Goal: Task Accomplishment & Management: Use online tool/utility

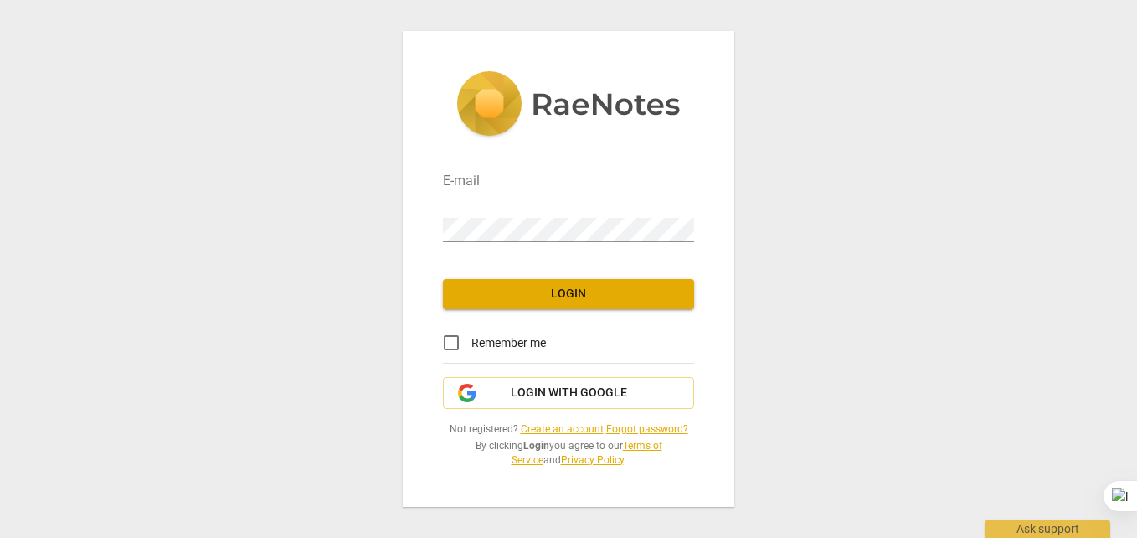
type input "abela.leonie3@gmail.com"
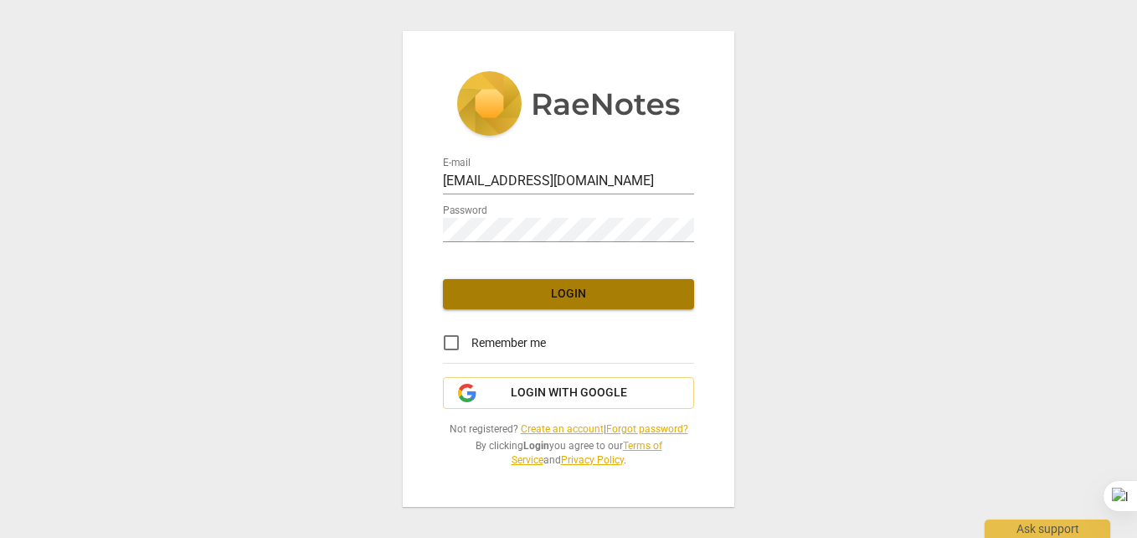
click at [477, 307] on button "Login" at bounding box center [568, 294] width 251 height 30
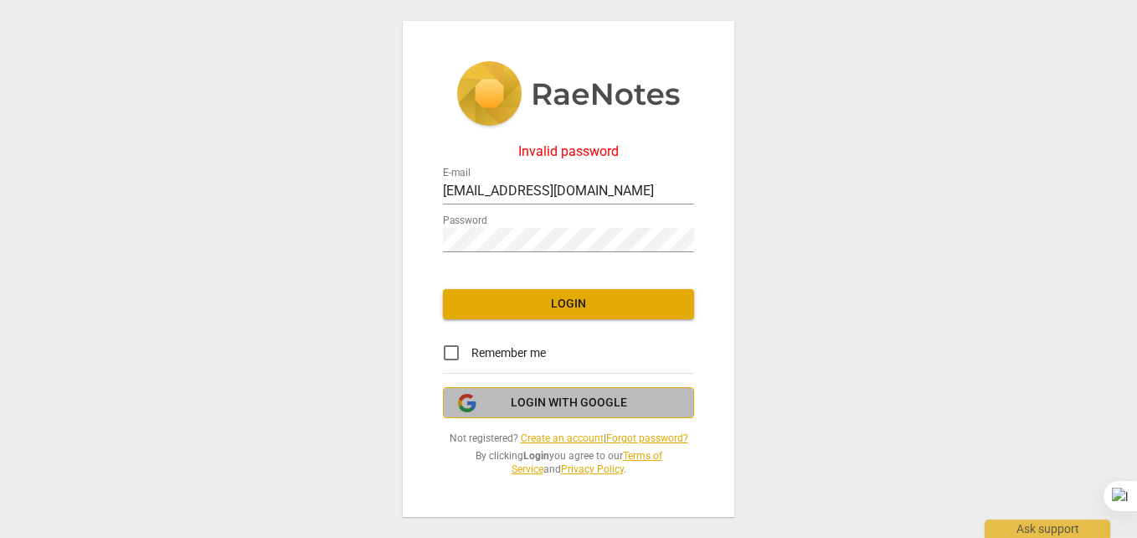
click at [542, 391] on button "Login with Google" at bounding box center [568, 403] width 251 height 32
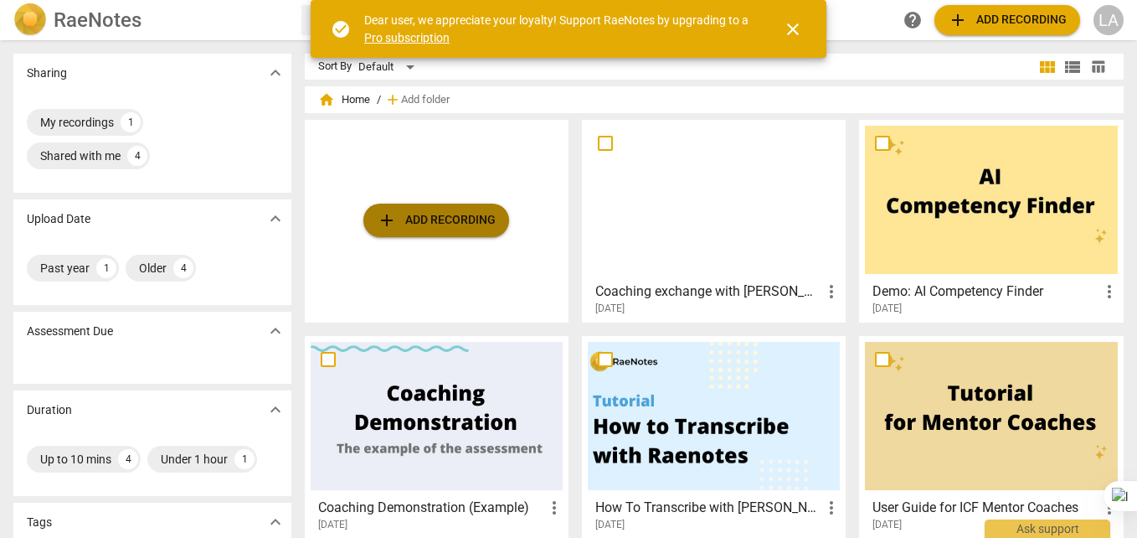
click at [453, 229] on span "add Add recording" at bounding box center [436, 220] width 119 height 20
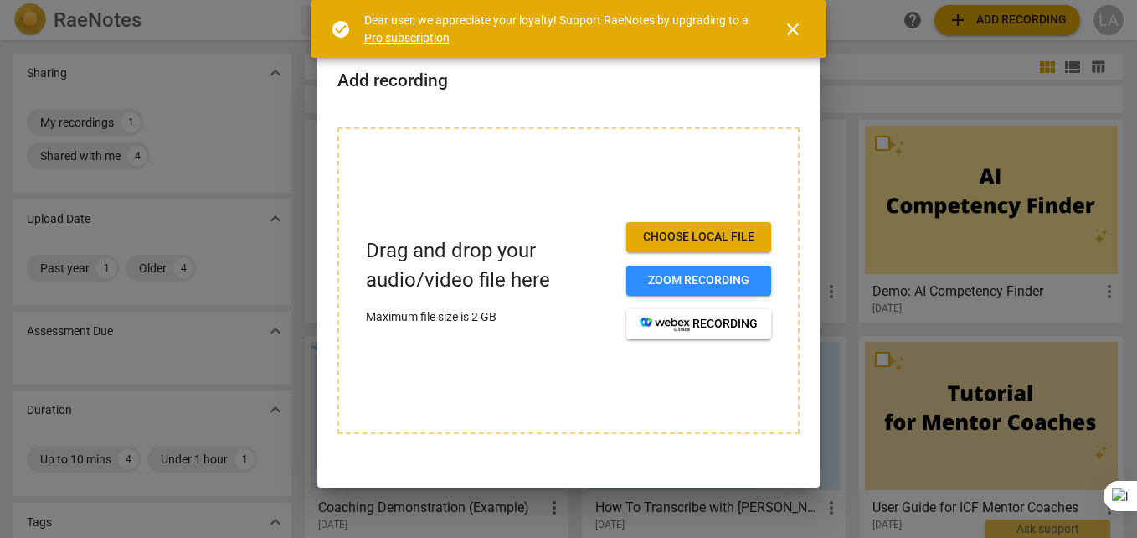
click at [693, 238] on span "Choose local file" at bounding box center [699, 237] width 118 height 17
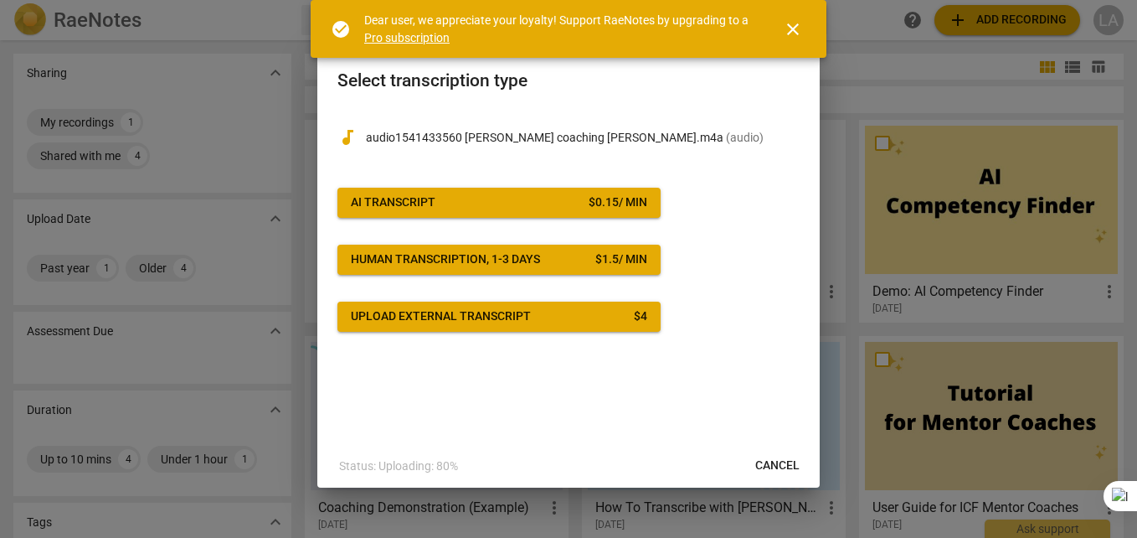
click at [784, 23] on span "close" at bounding box center [793, 29] width 20 height 20
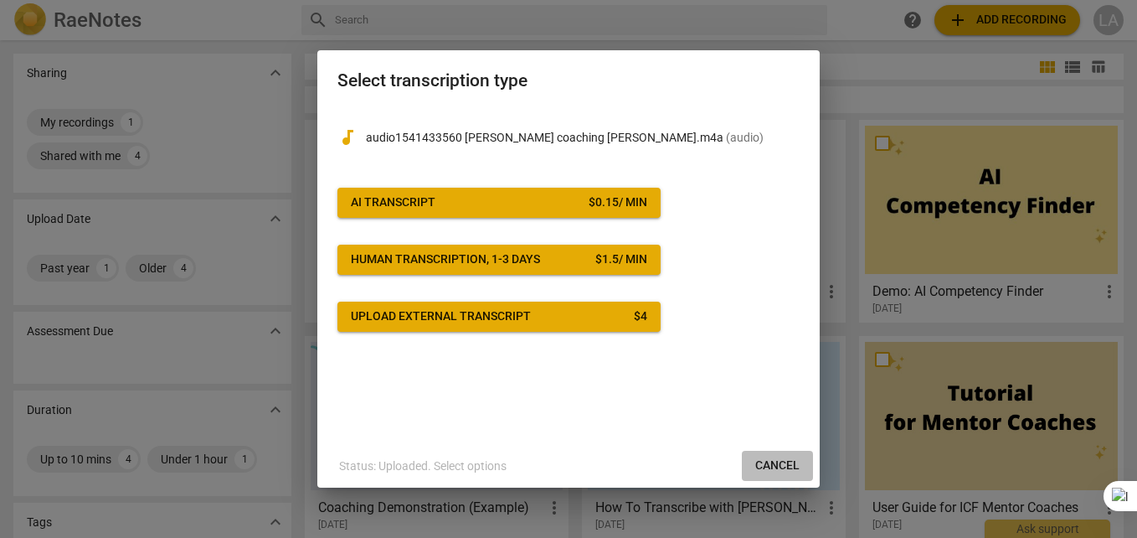
click at [773, 462] on span "Cancel" at bounding box center [778, 465] width 44 height 17
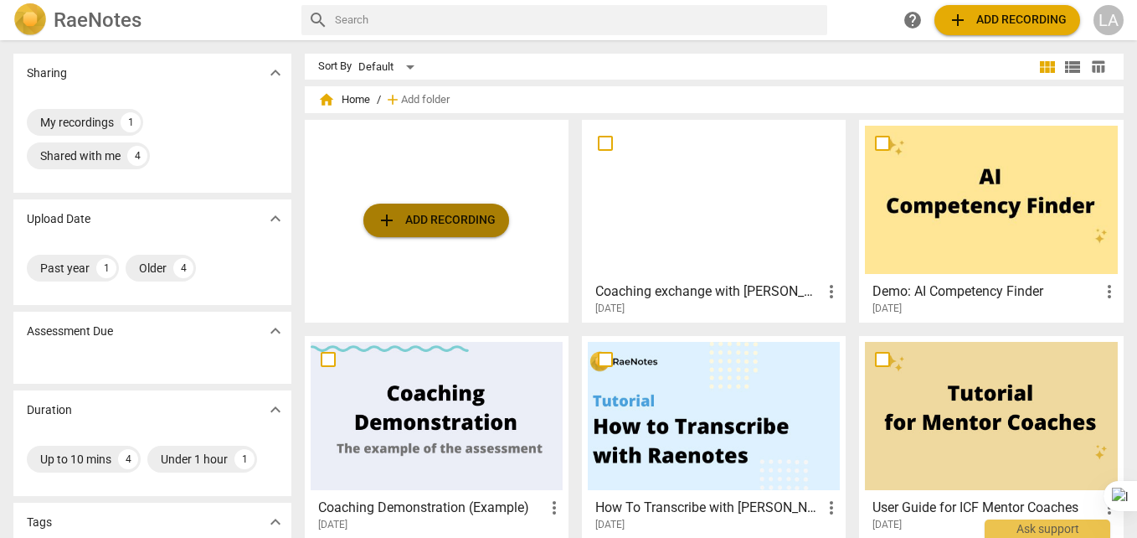
click at [441, 214] on span "add Add recording" at bounding box center [436, 220] width 119 height 20
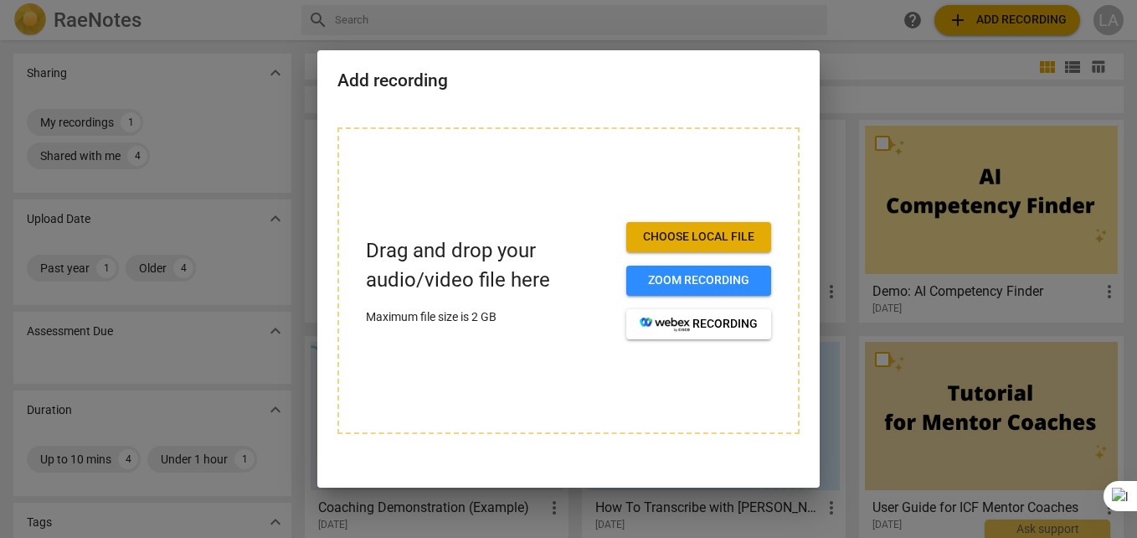
click at [711, 229] on span "Choose local file" at bounding box center [699, 237] width 118 height 17
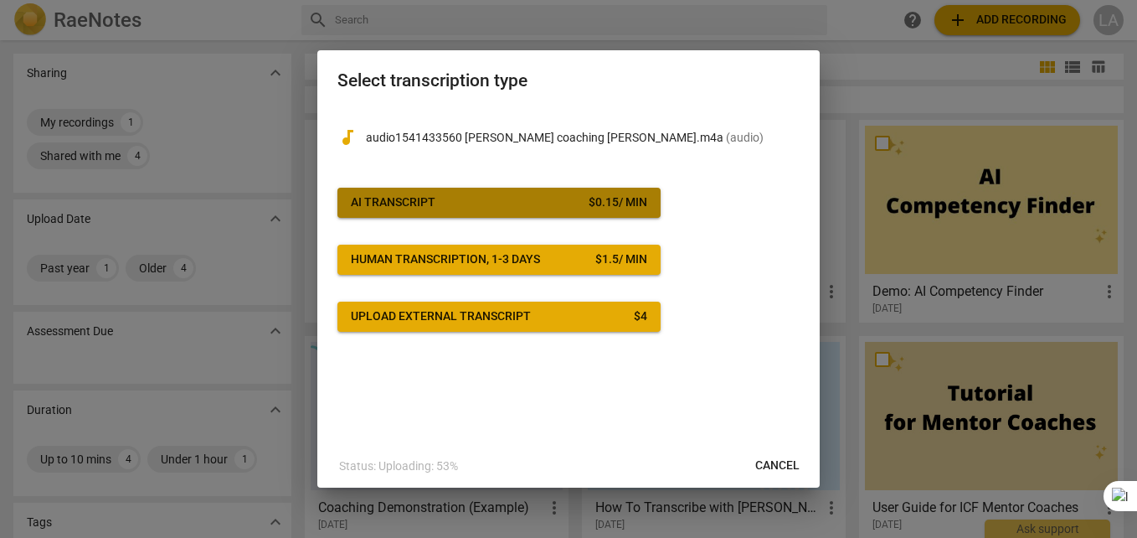
click at [630, 215] on button "AI Transcript $ 0.15 / min" at bounding box center [499, 203] width 323 height 30
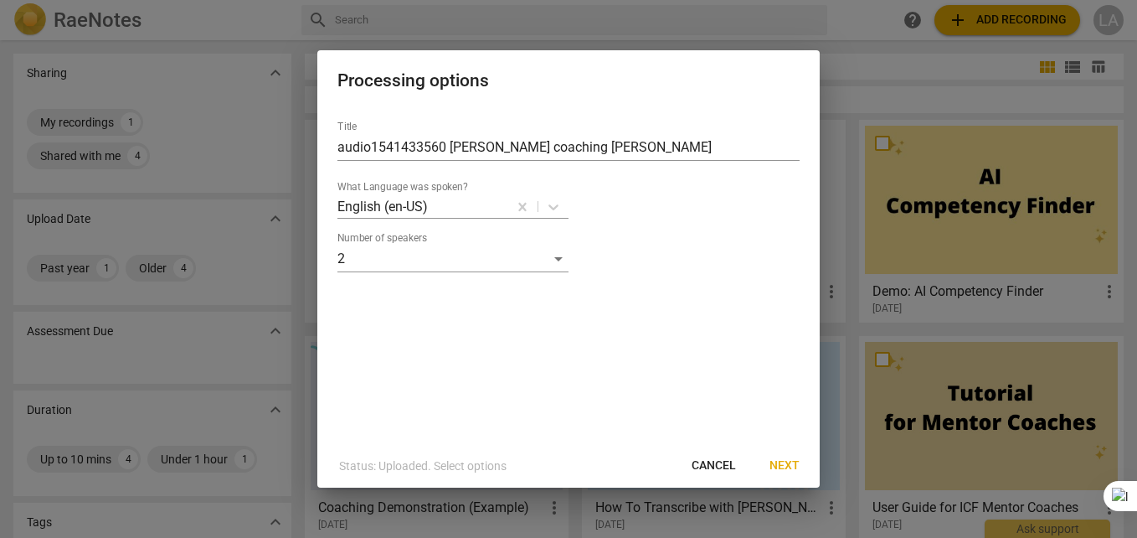
click at [777, 461] on span "Next" at bounding box center [785, 465] width 30 height 17
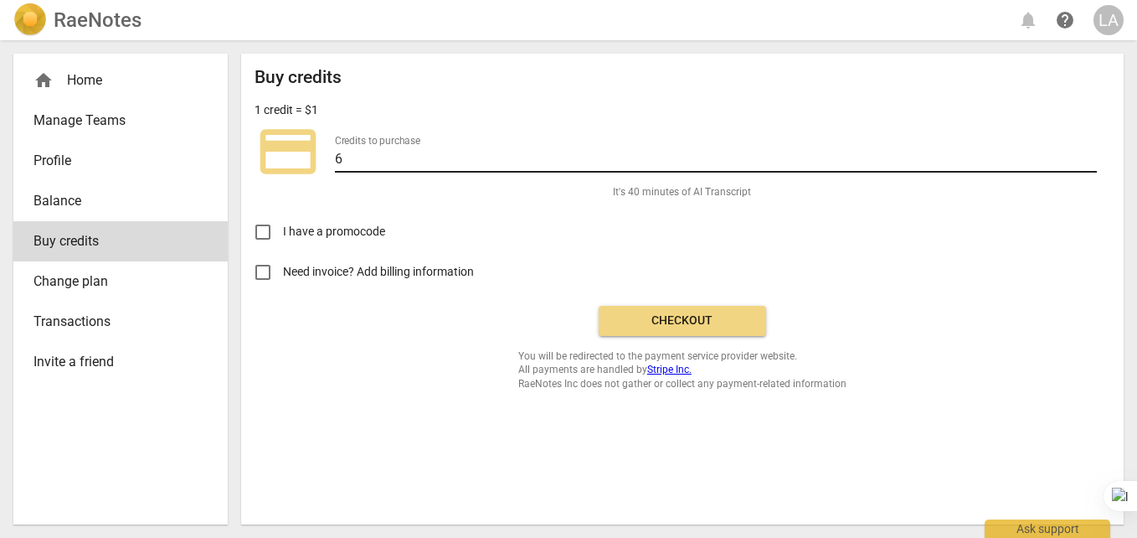
click at [425, 168] on input "6" at bounding box center [716, 160] width 762 height 24
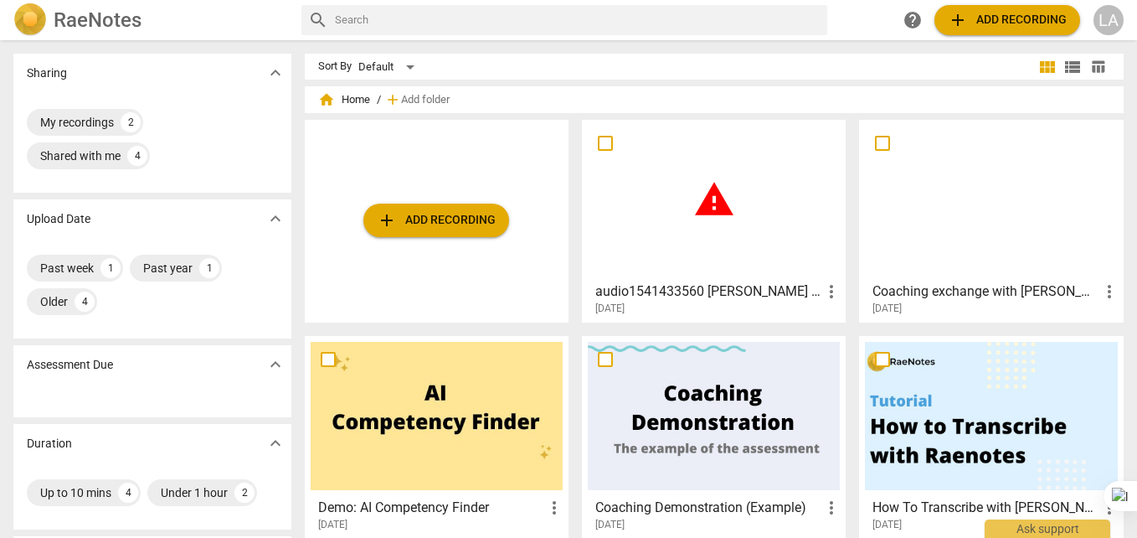
click at [828, 290] on span "more_vert" at bounding box center [832, 291] width 20 height 20
click at [881, 82] on div at bounding box center [568, 269] width 1137 height 538
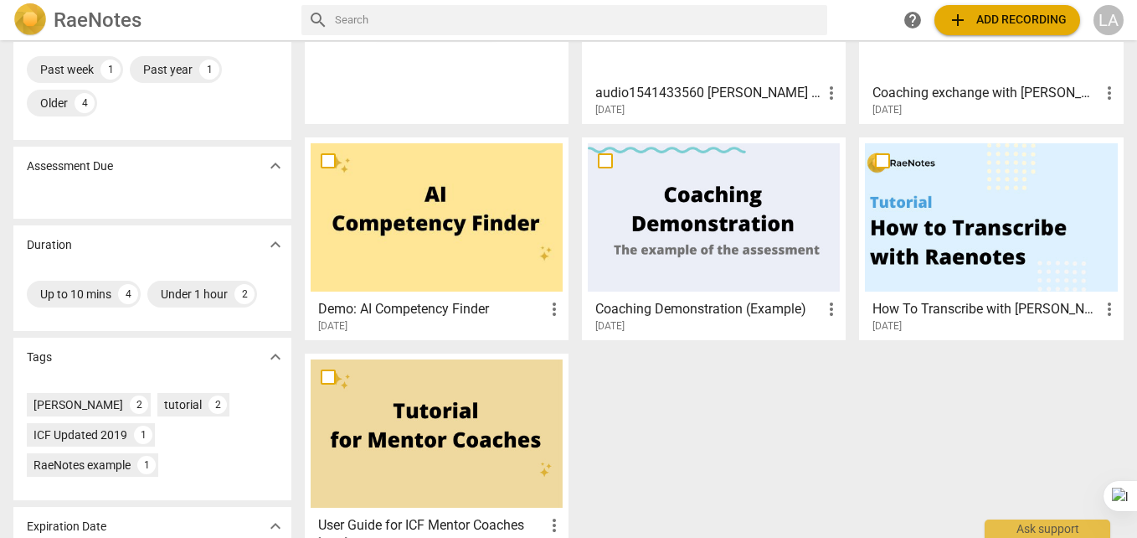
scroll to position [251, 0]
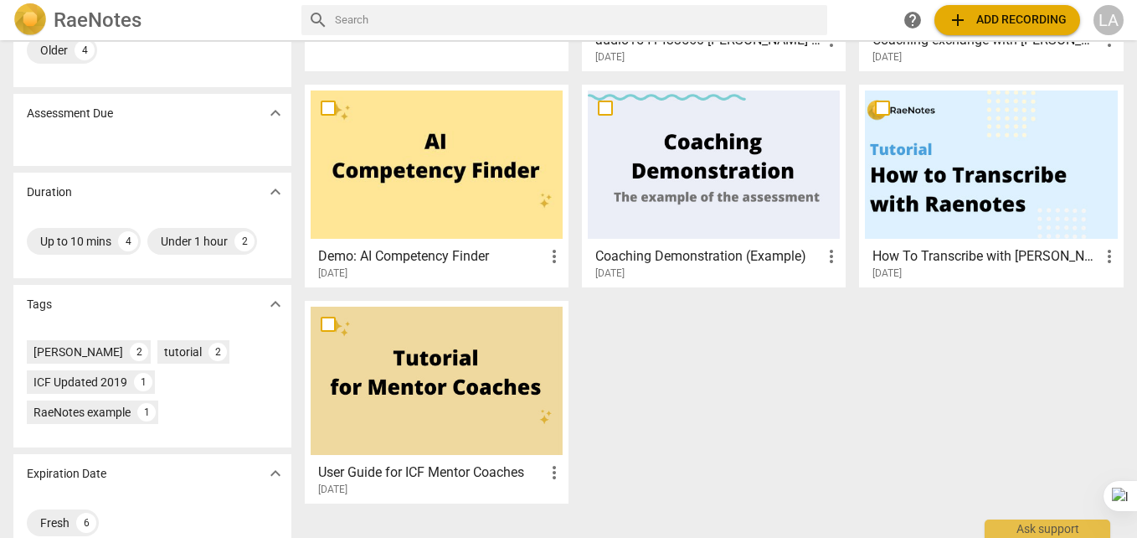
click at [1100, 253] on span "more_vert" at bounding box center [1110, 256] width 20 height 20
click at [1086, 296] on li "Delete" at bounding box center [1092, 296] width 64 height 40
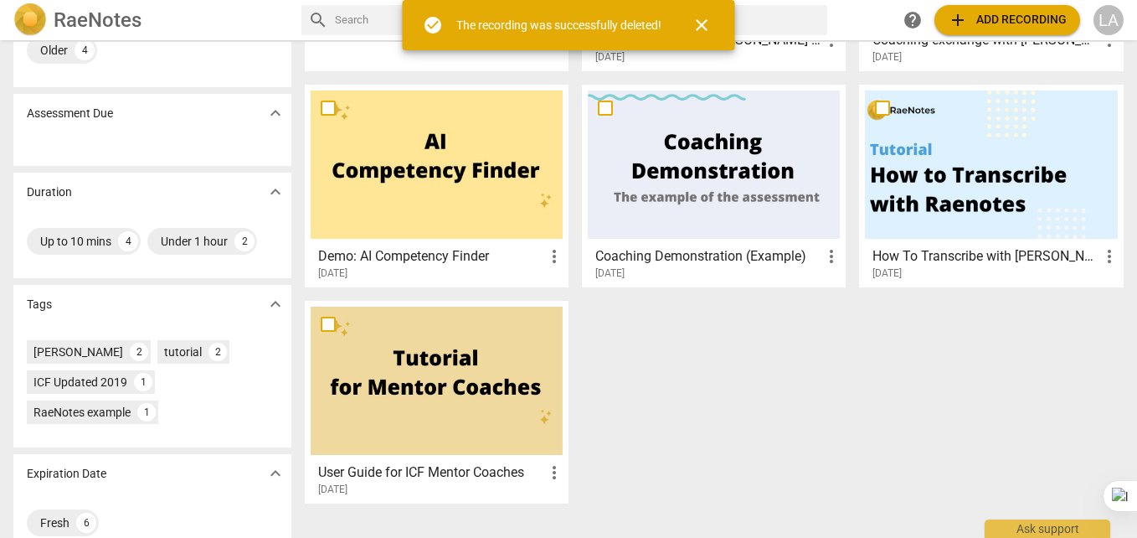
click at [826, 255] on span "more_vert" at bounding box center [832, 256] width 20 height 20
click at [836, 304] on li "Delete" at bounding box center [849, 296] width 64 height 40
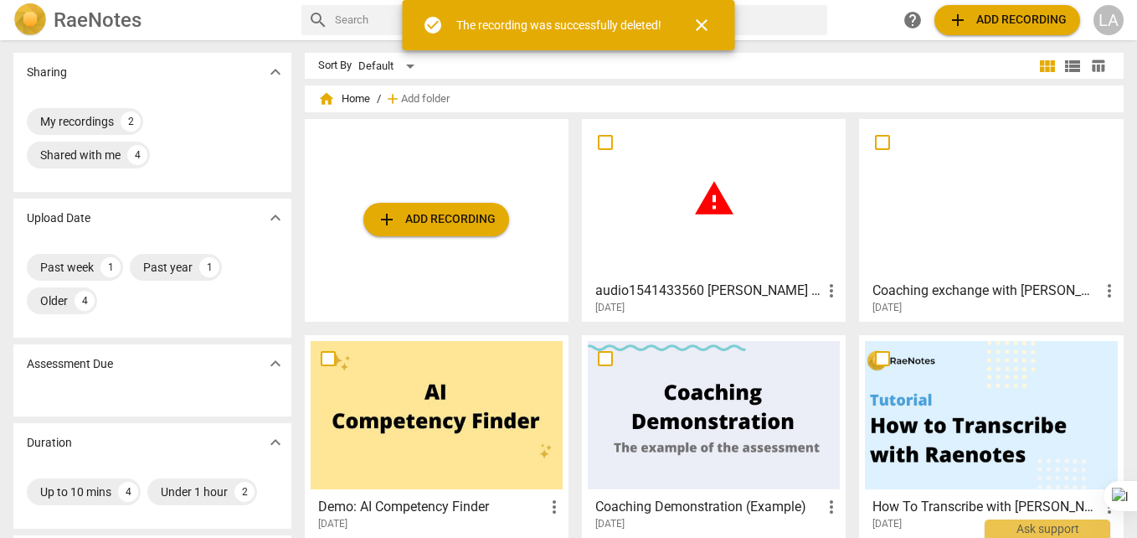
scroll to position [0, 0]
click at [695, 235] on div "warning" at bounding box center [714, 200] width 252 height 148
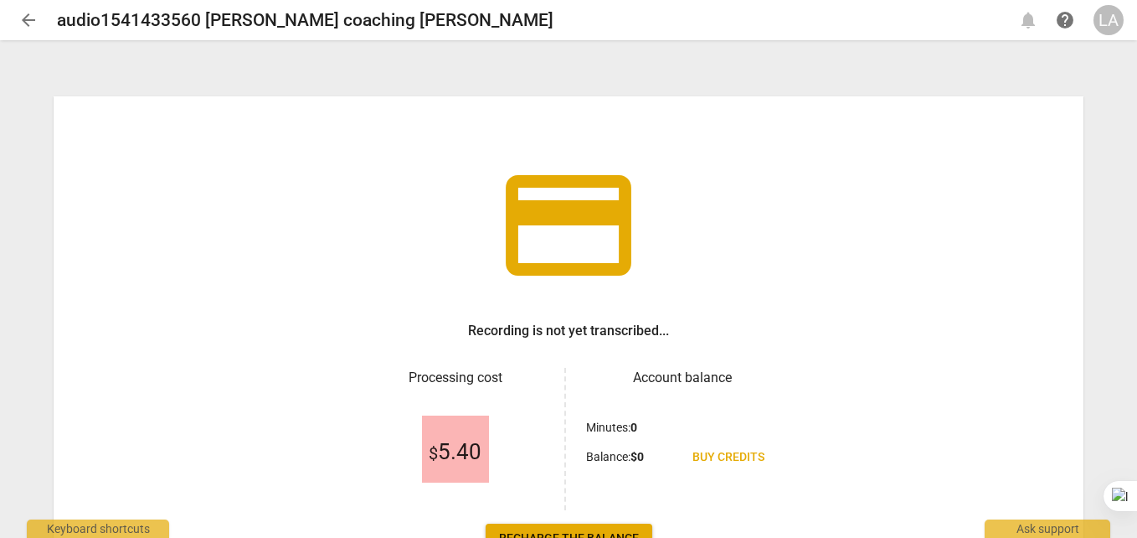
click at [30, 23] on span "arrow_back" at bounding box center [28, 20] width 20 height 20
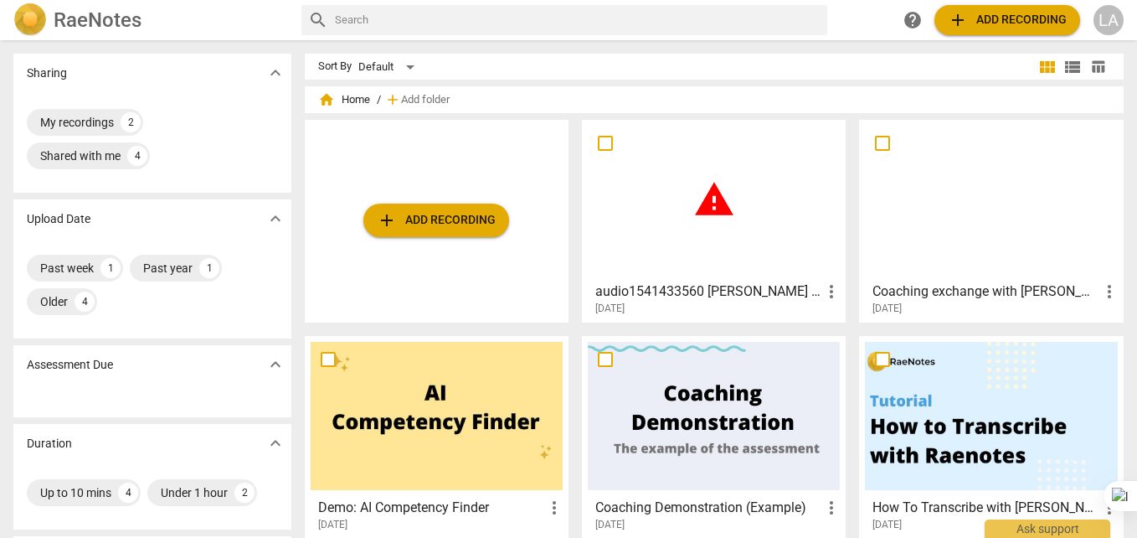
click at [658, 240] on div "warning" at bounding box center [714, 200] width 252 height 148
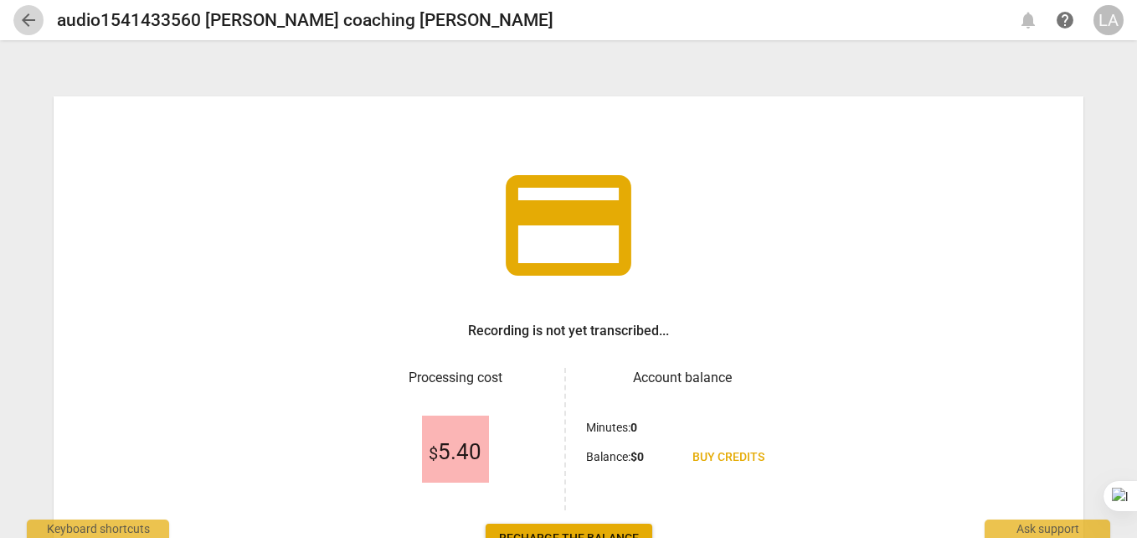
click at [38, 14] on span "arrow_back" at bounding box center [28, 20] width 20 height 20
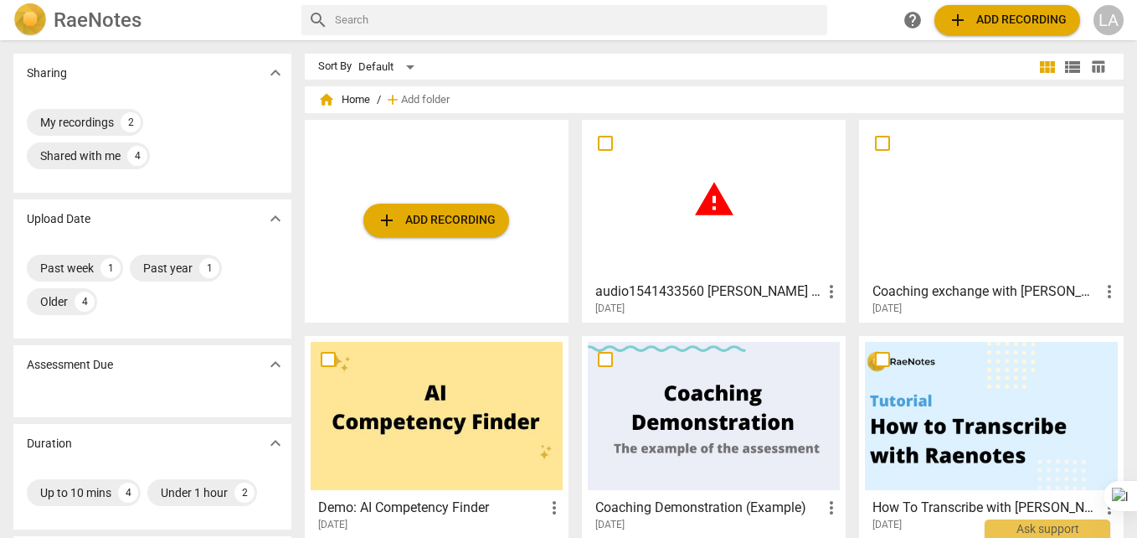
click at [1100, 293] on span "more_vert" at bounding box center [1110, 291] width 20 height 20
click at [816, 92] on div at bounding box center [568, 269] width 1137 height 538
click at [822, 292] on span "more_vert" at bounding box center [832, 291] width 20 height 20
click at [839, 327] on li "Delete" at bounding box center [849, 332] width 64 height 40
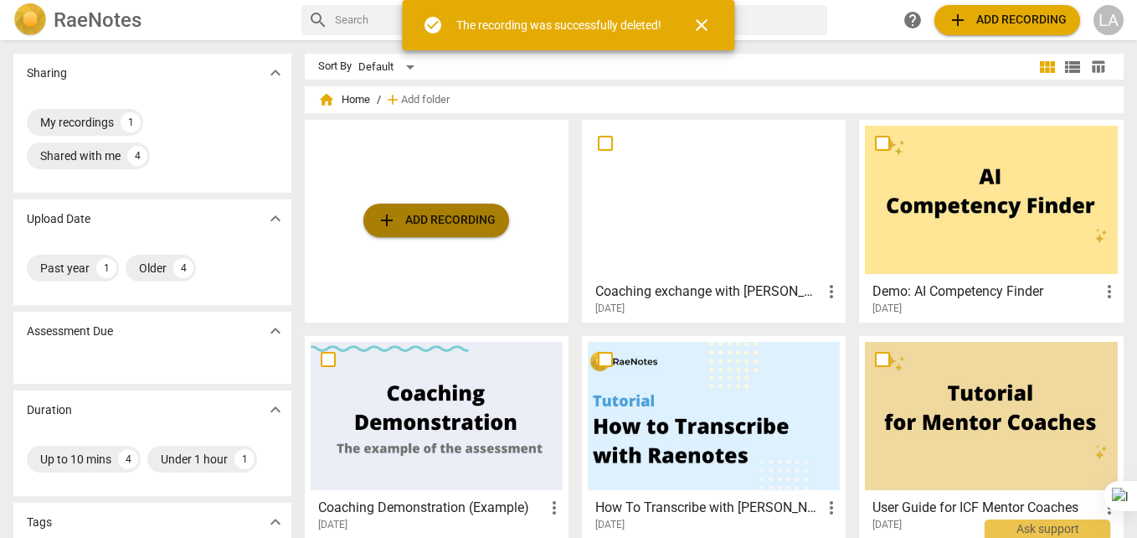
click at [474, 205] on button "add Add recording" at bounding box center [437, 221] width 146 height 34
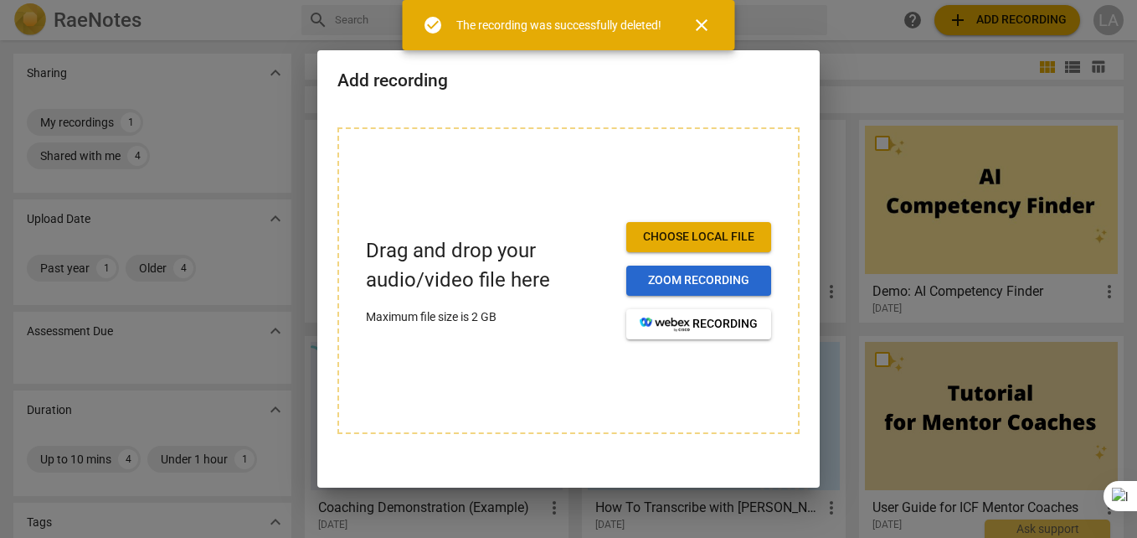
click at [697, 273] on span "Zoom recording" at bounding box center [699, 280] width 118 height 17
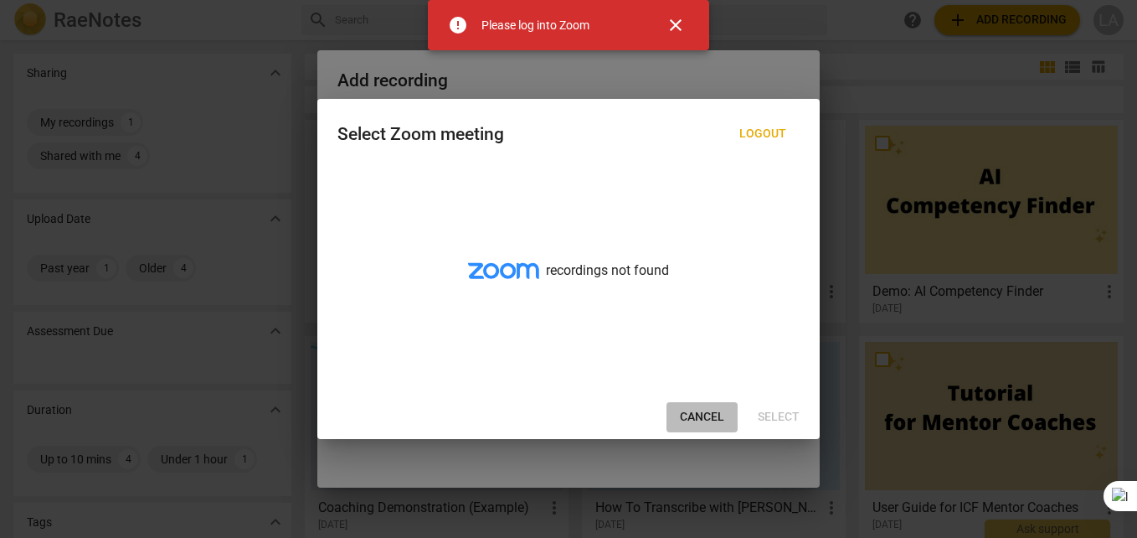
click at [715, 408] on button "Cancel" at bounding box center [702, 417] width 71 height 30
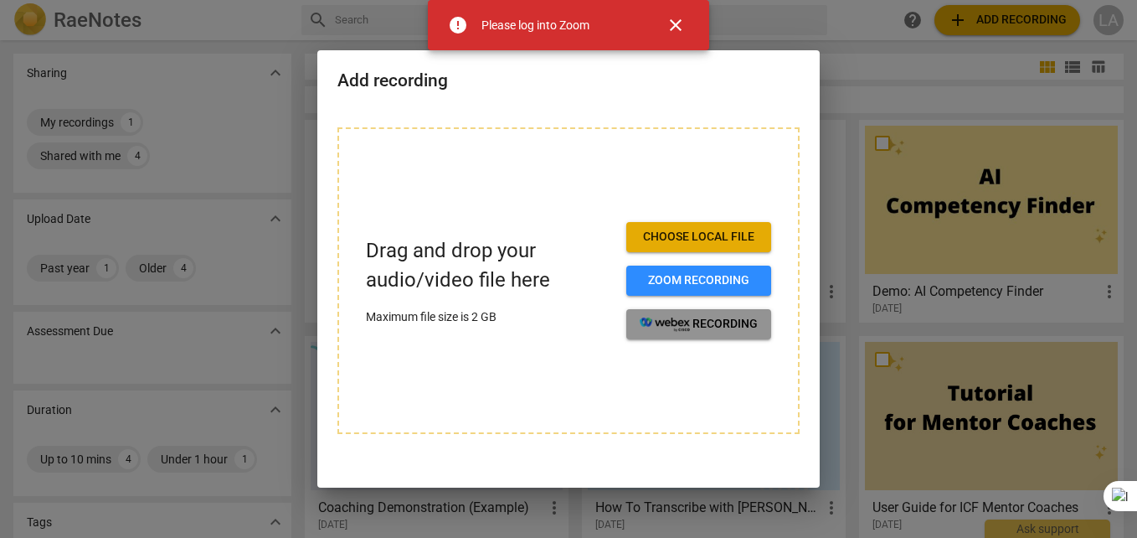
click at [715, 322] on span "recording" at bounding box center [699, 324] width 118 height 17
